Goal: Complete application form: Complete application form

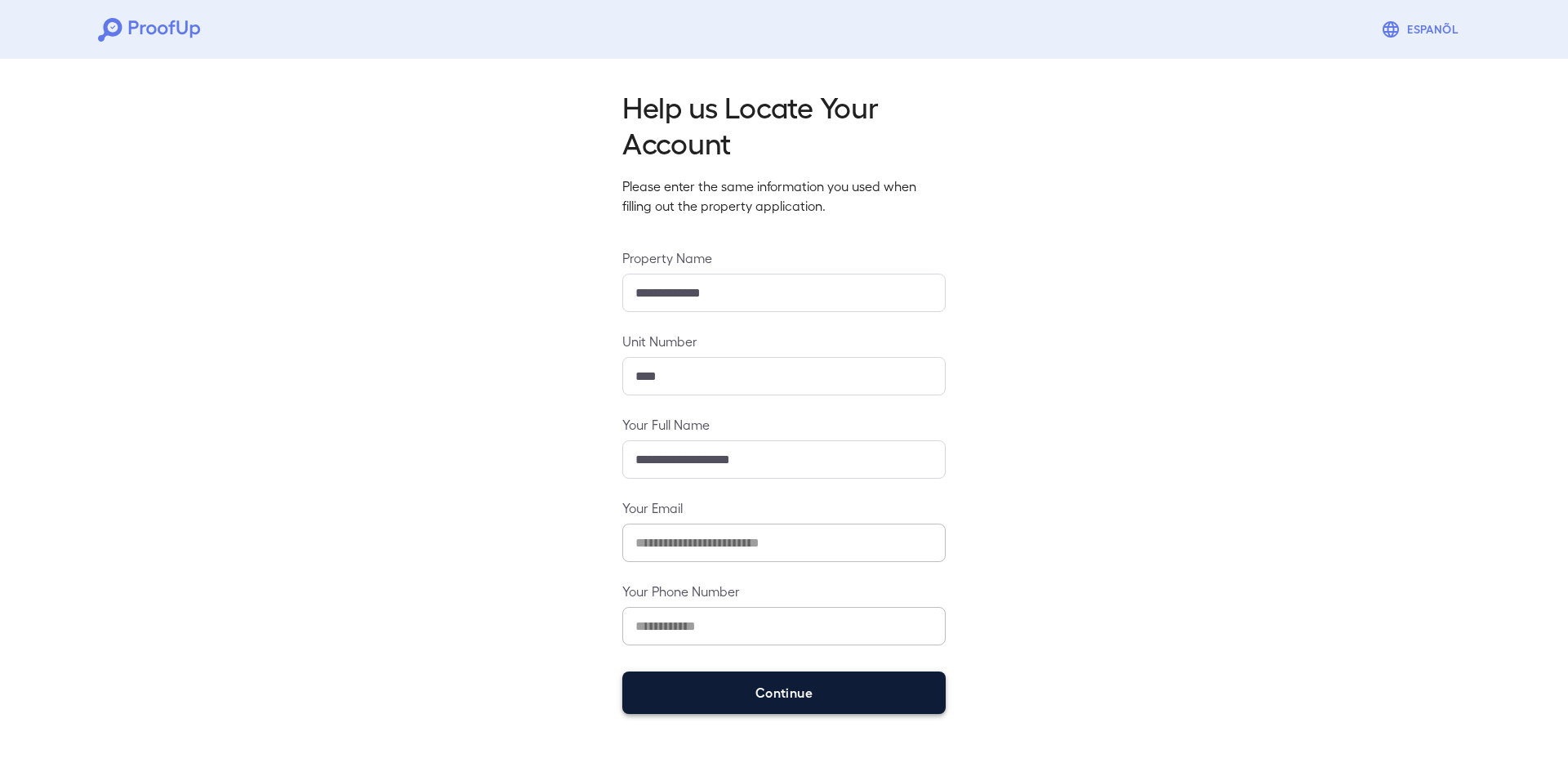
click at [796, 685] on button "Continue" at bounding box center [784, 692] width 323 height 43
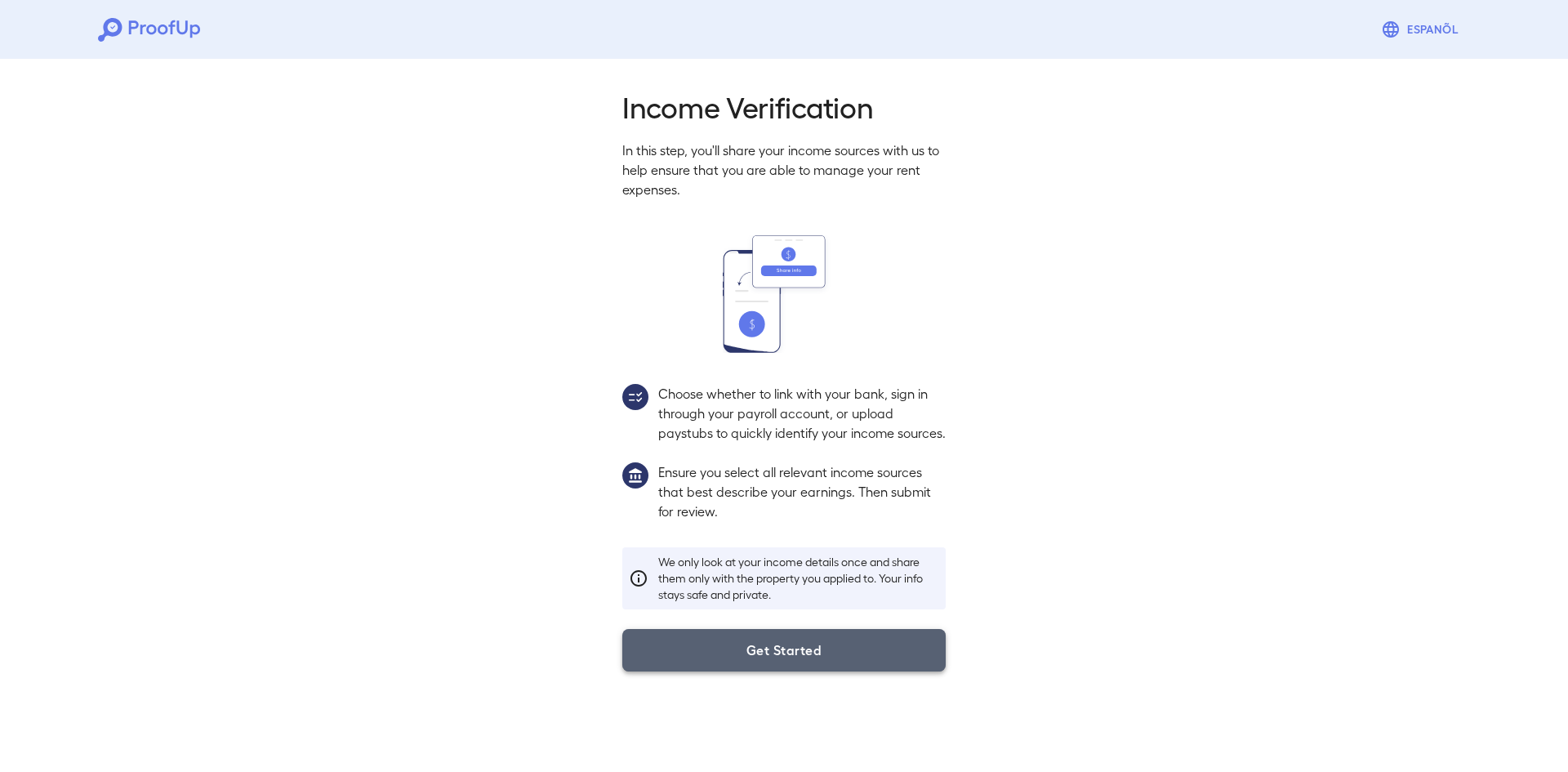
click at [821, 661] on button "Get Started" at bounding box center [784, 650] width 323 height 43
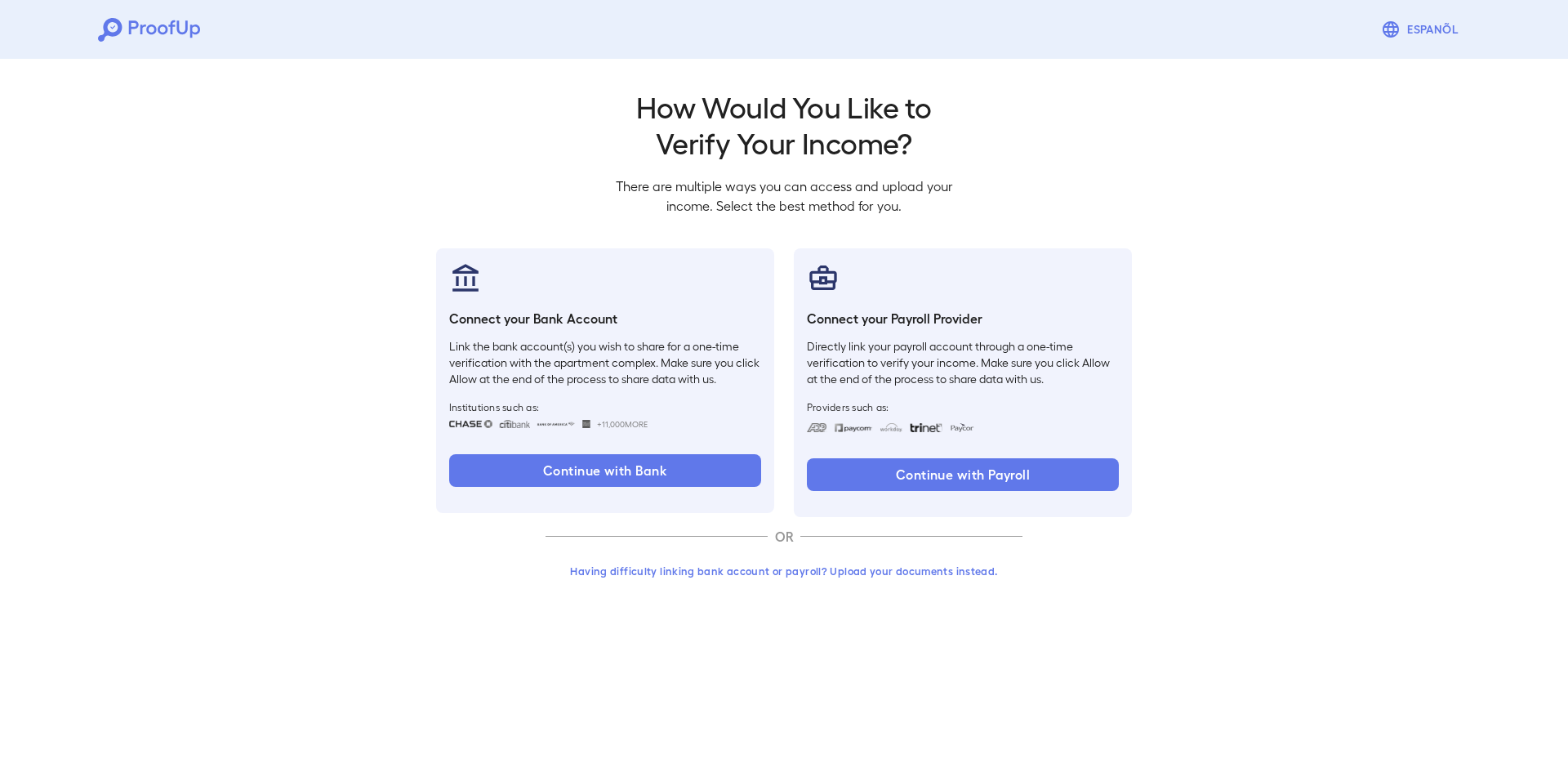
click at [756, 573] on button "Having difficulty linking bank account or payroll? Upload your documents instea…" at bounding box center [784, 570] width 477 height 29
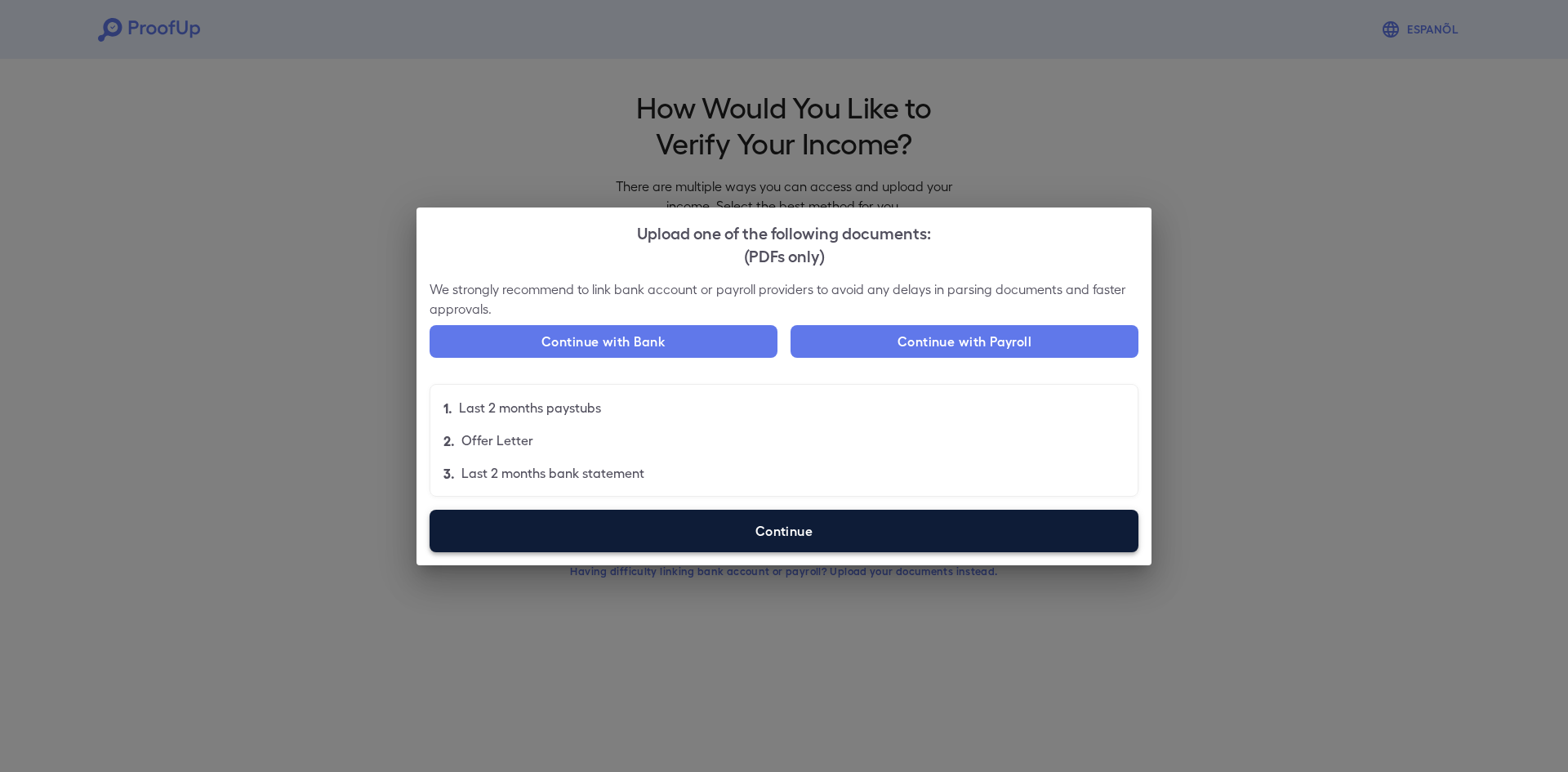
click at [773, 533] on label "Continue" at bounding box center [784, 530] width 709 height 43
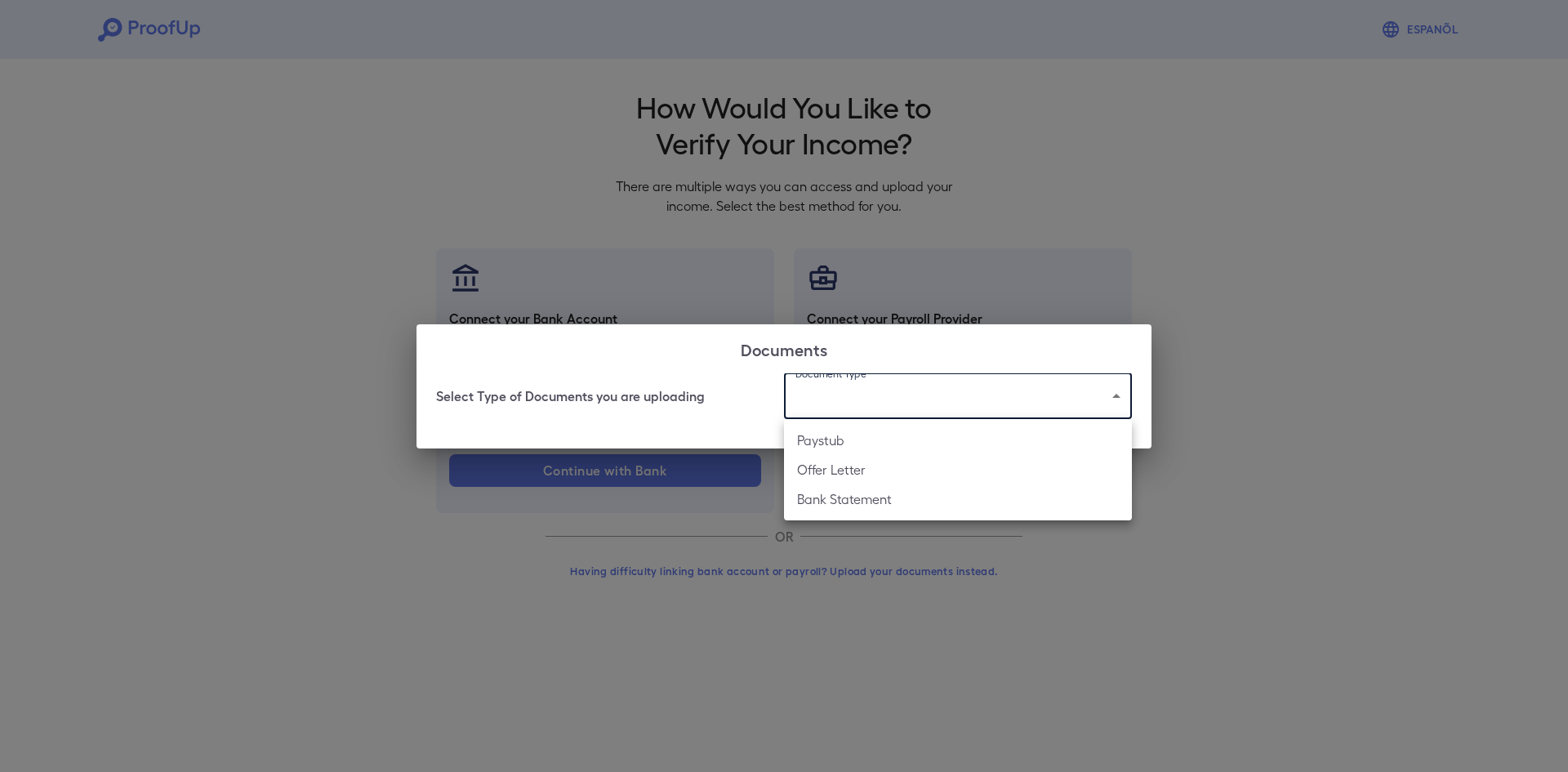
click at [885, 391] on body "Espanõl Go back How Would You Like to Verify Your Income? There are multiple wa…" at bounding box center [784, 312] width 1568 height 624
click at [878, 436] on li "Paystub" at bounding box center [958, 440] width 348 height 29
type input "*******"
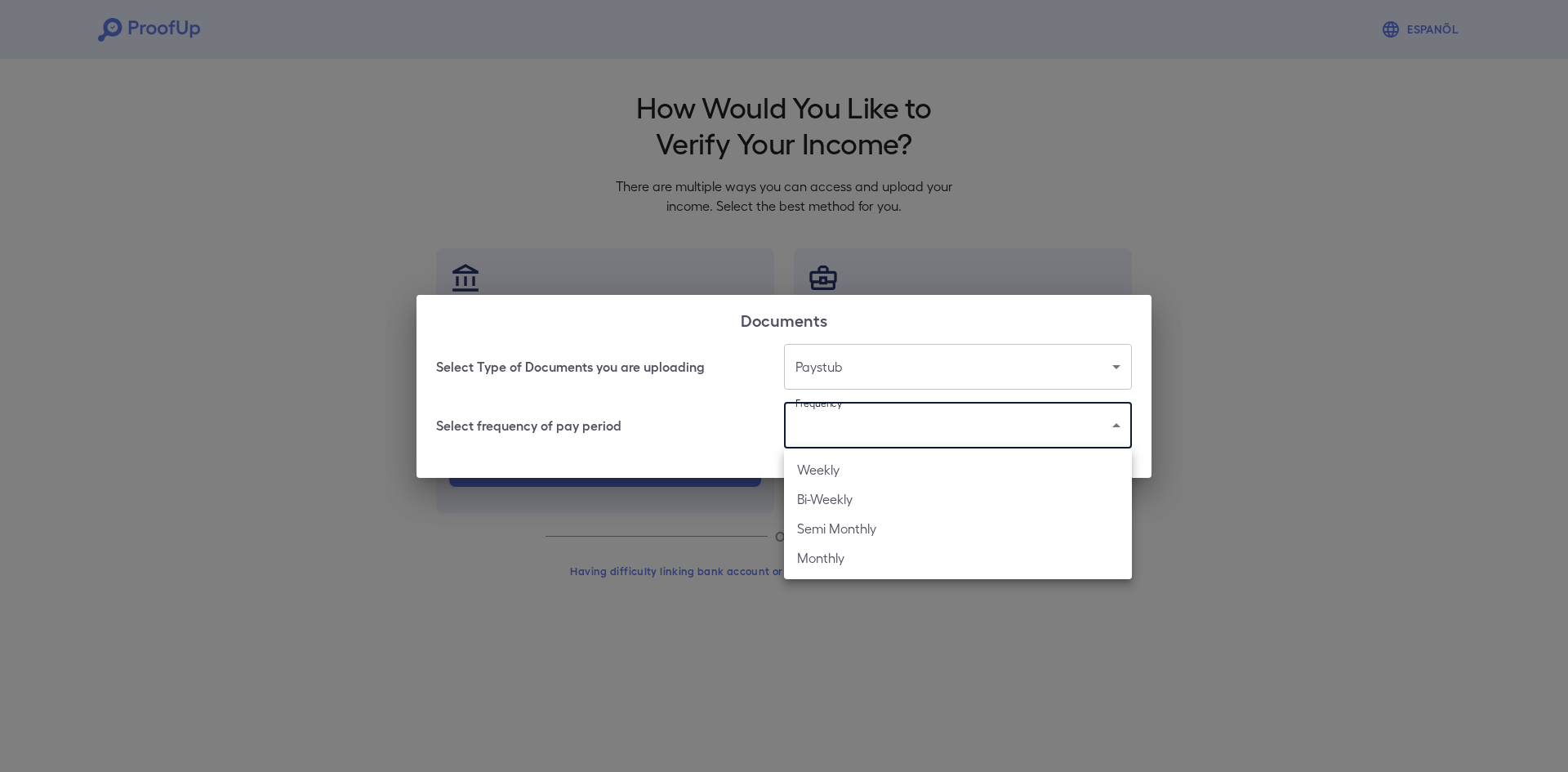
click at [878, 436] on body "Espanõl Go back How Would You Like to Verify Your Income? There are multiple wa…" at bounding box center [784, 312] width 1568 height 624
click at [881, 501] on li "Bi-Weekly" at bounding box center [958, 499] width 348 height 29
type input "*********"
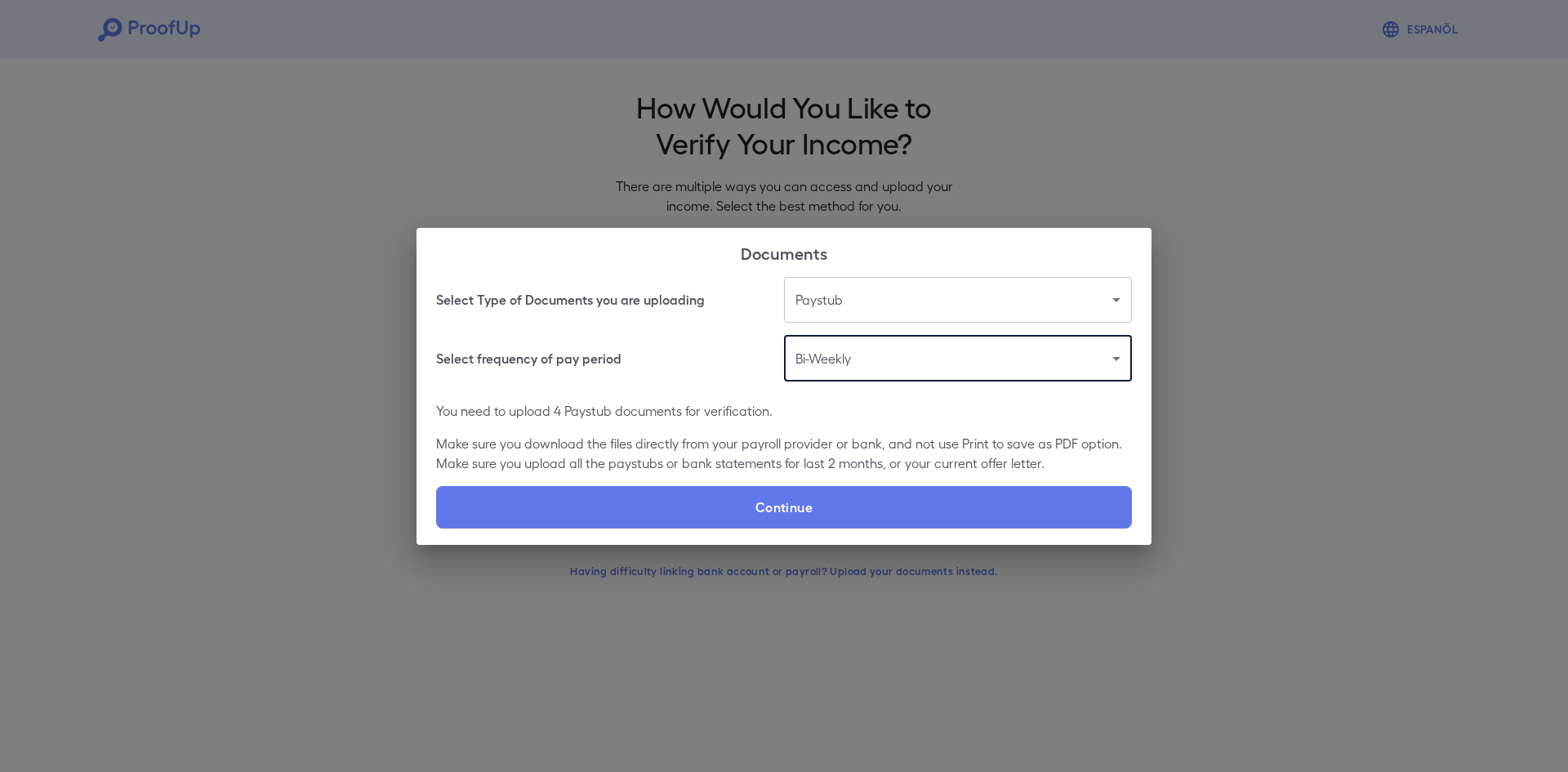
click at [881, 501] on label "Continue" at bounding box center [784, 506] width 696 height 43
click at [437, 527] on input "Continue" at bounding box center [436, 527] width 1 height 1
type input "**********"
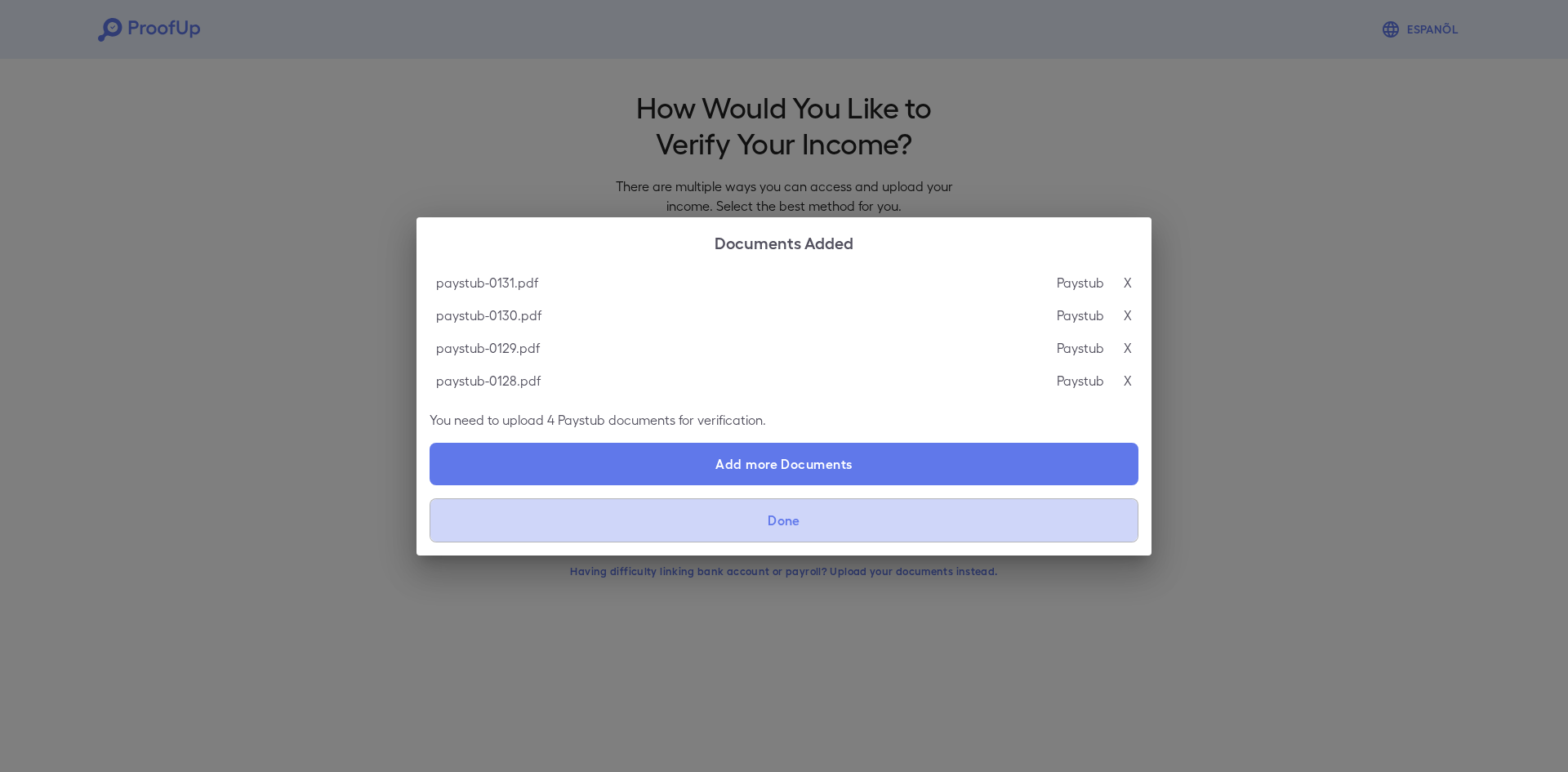
click at [868, 529] on button "Done" at bounding box center [784, 520] width 709 height 44
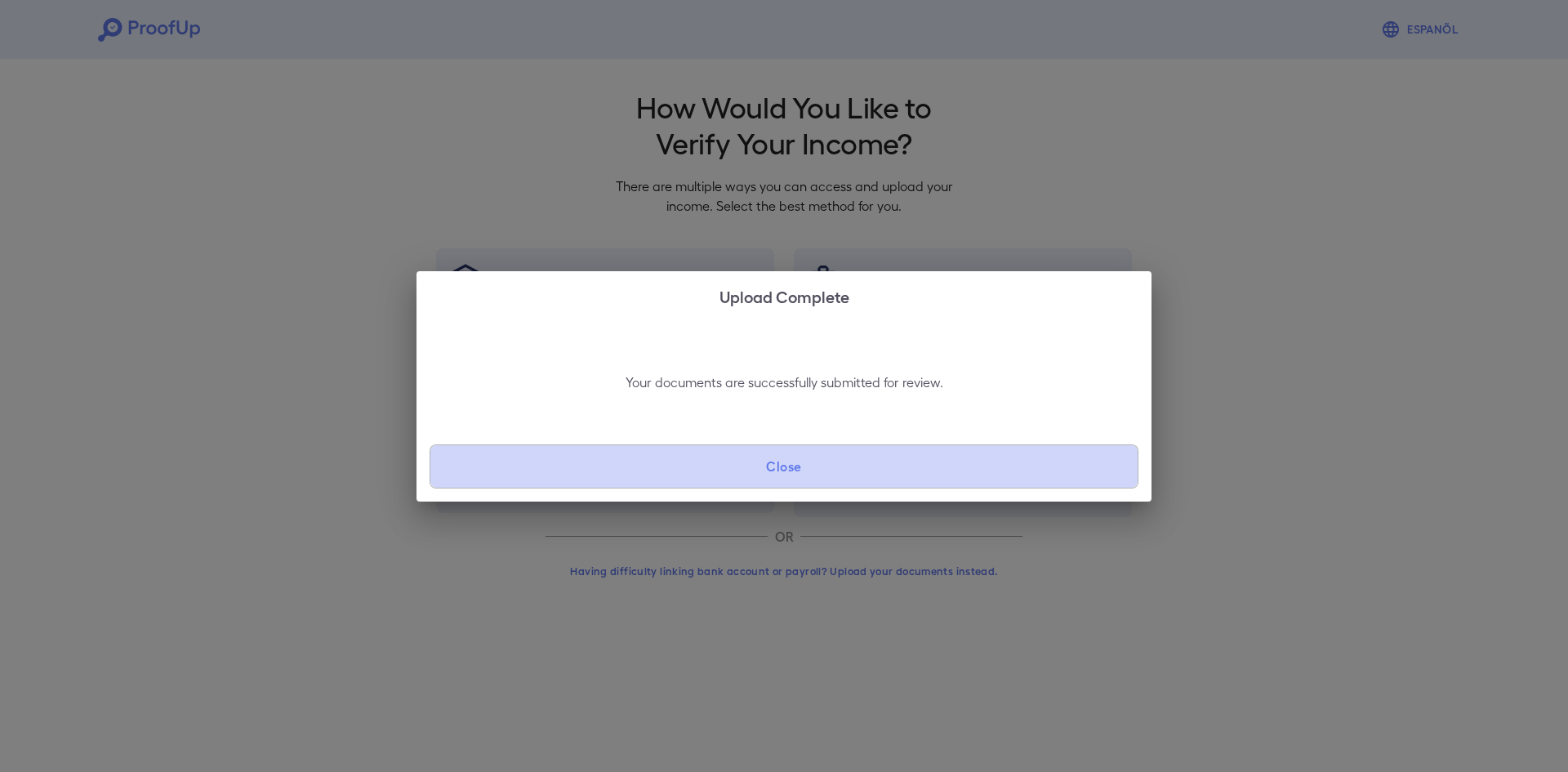
click at [876, 478] on button "Close" at bounding box center [784, 466] width 709 height 44
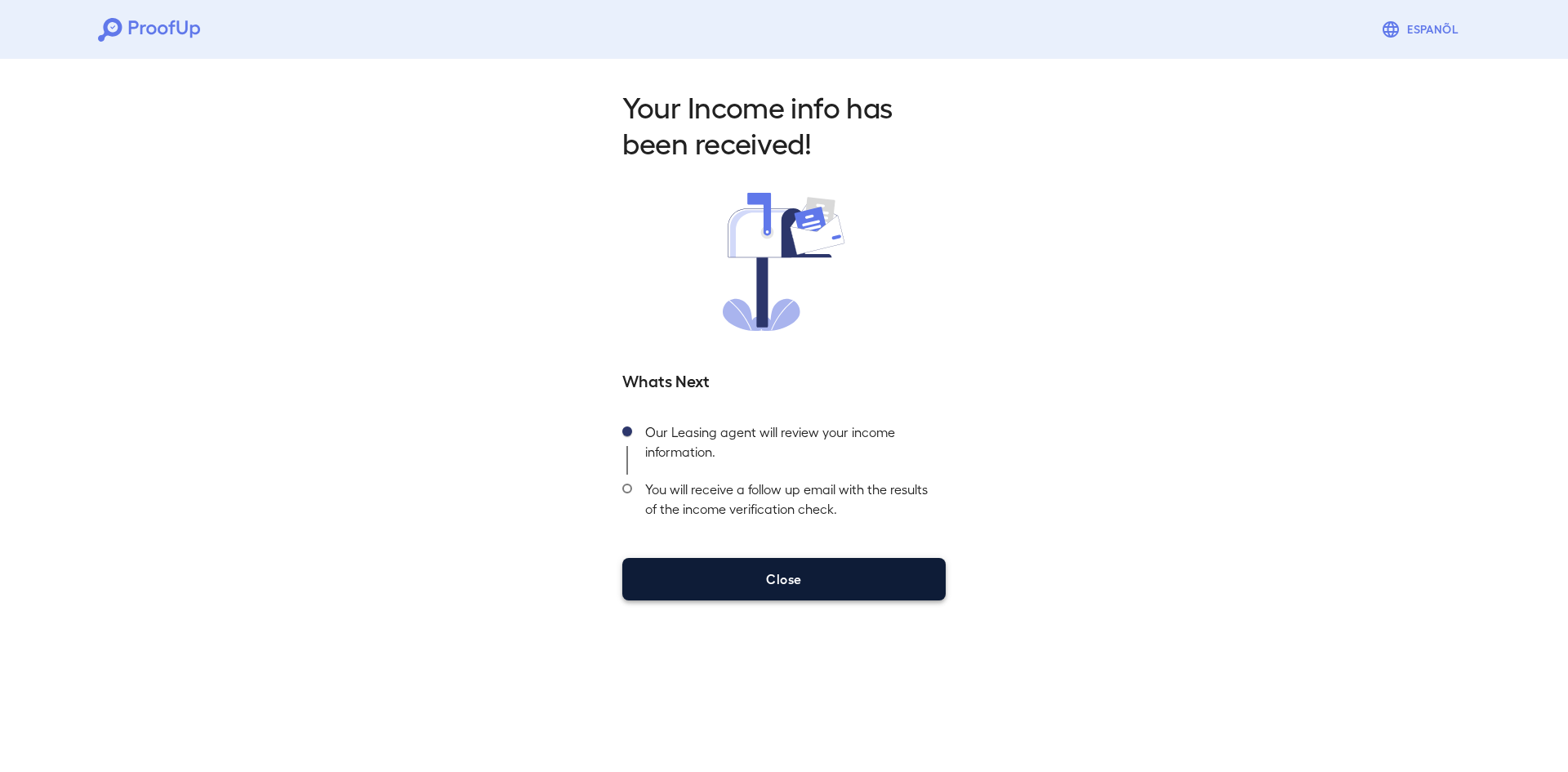
click at [801, 592] on button "Close" at bounding box center [784, 579] width 323 height 43
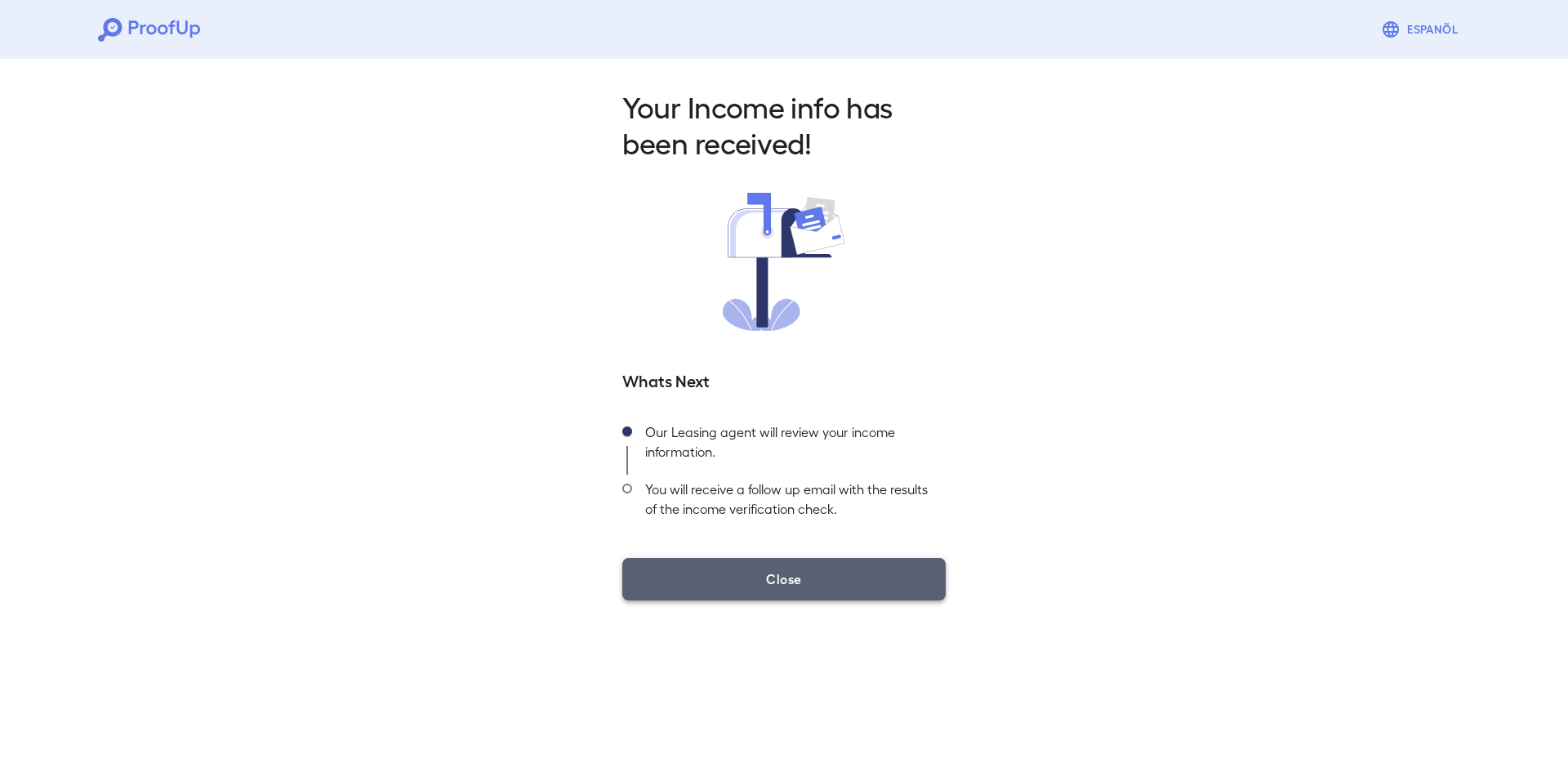
click at [882, 579] on button "Close" at bounding box center [784, 579] width 323 height 43
click at [825, 584] on button "Close" at bounding box center [784, 579] width 323 height 43
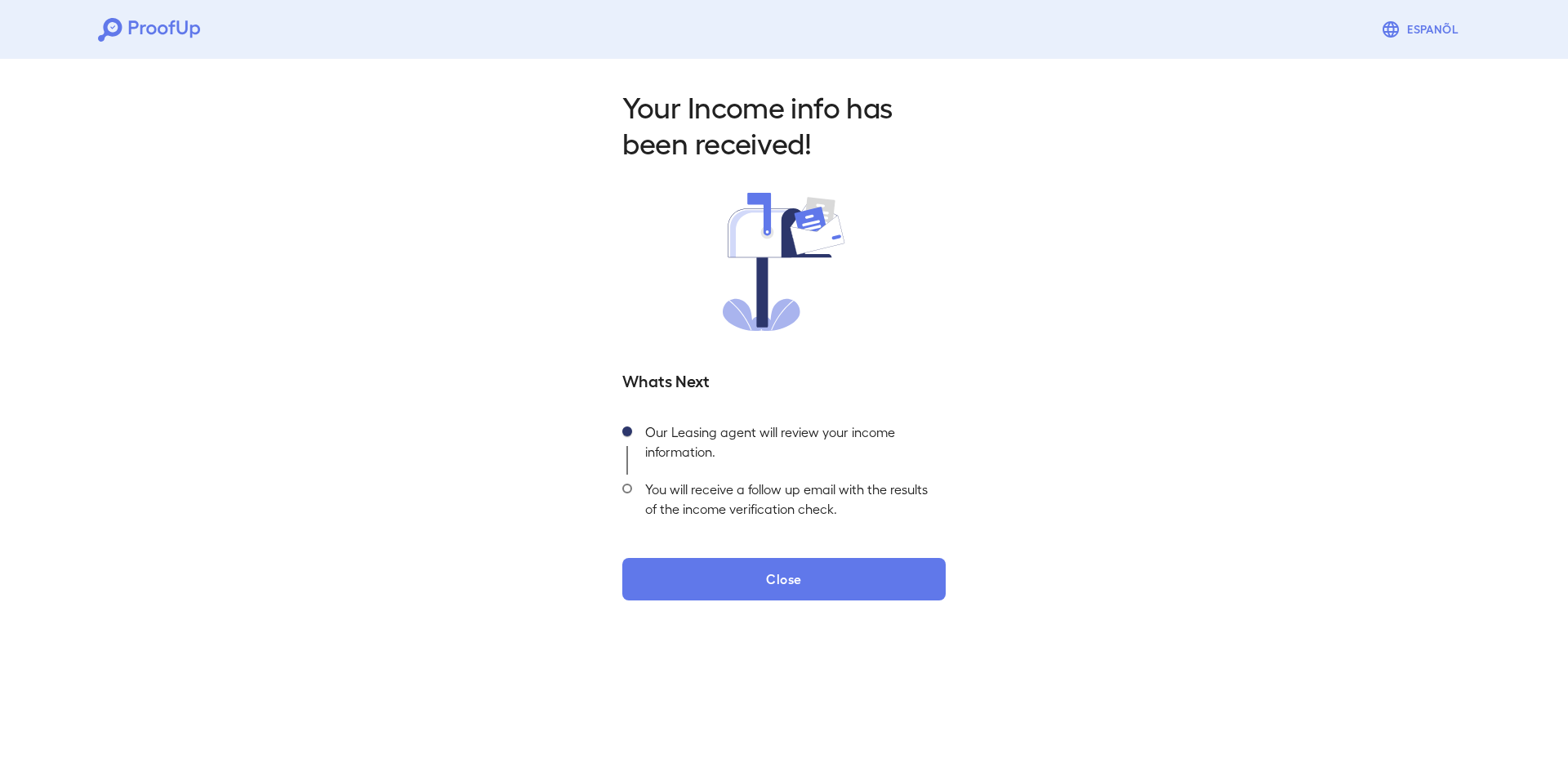
click at [1024, 458] on div "Your Income info has been received! Whats Next Our Leasing agent will review yo…" at bounding box center [784, 339] width 1568 height 574
click at [780, 604] on div "Your Income info has been received! Whats Next Our Leasing agent will review yo…" at bounding box center [784, 339] width 1568 height 574
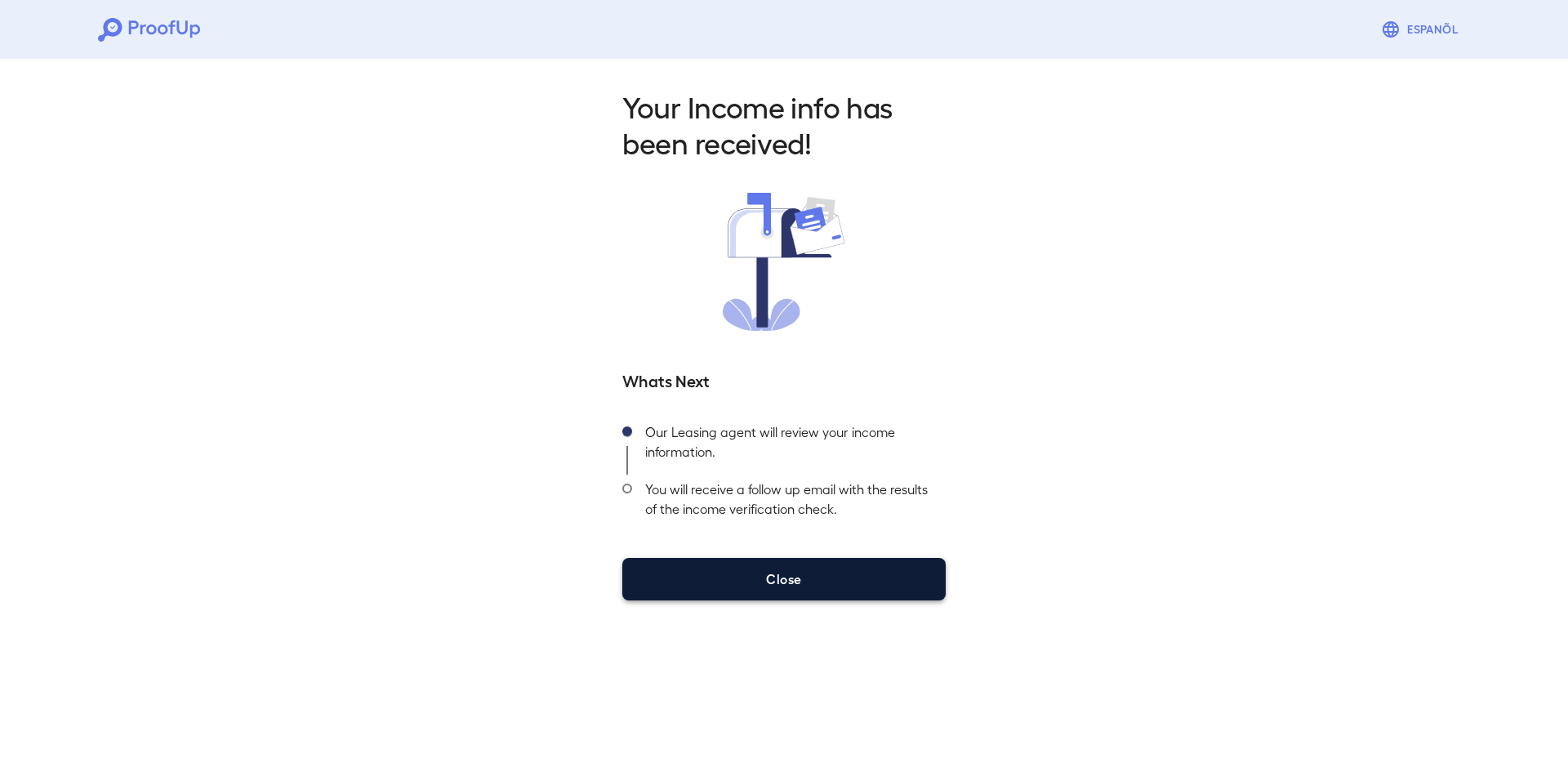
click at [780, 588] on button "Close" at bounding box center [784, 579] width 323 height 43
